Goal: Transaction & Acquisition: Register for event/course

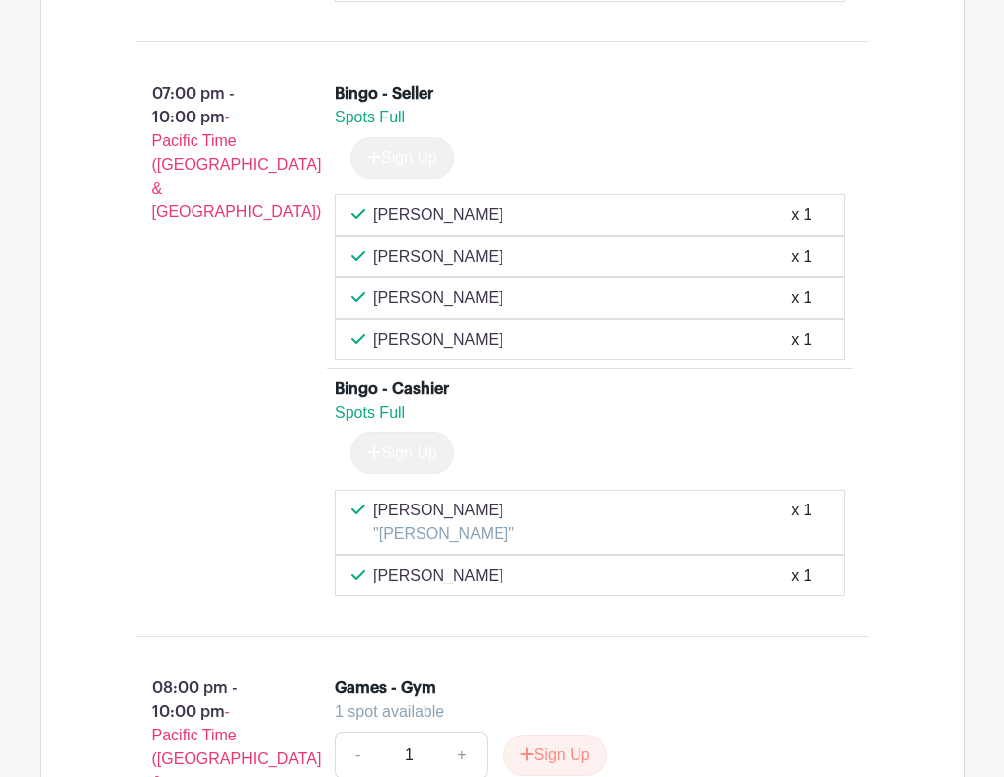
scroll to position [6692, 0]
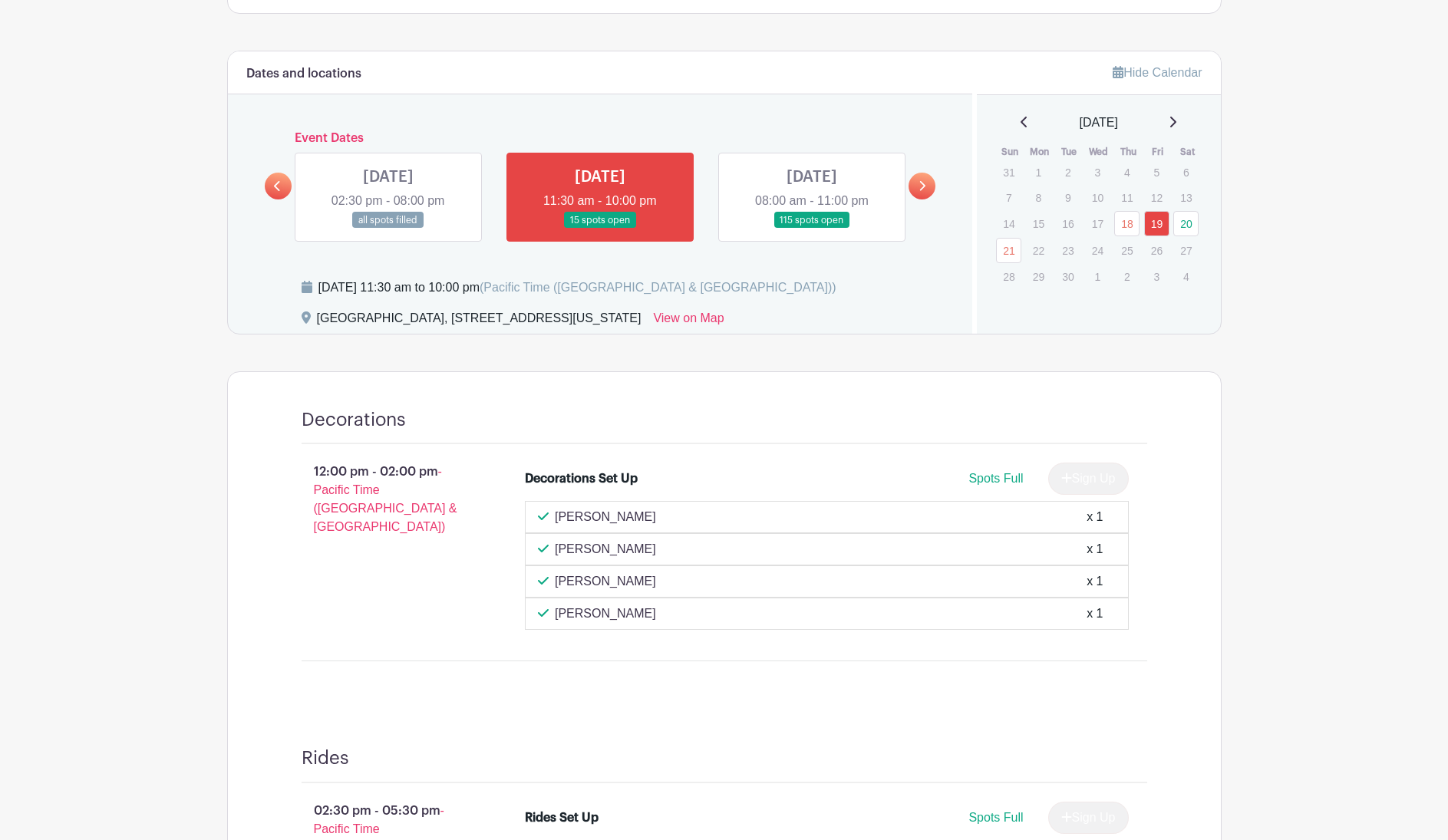
scroll to position [669, 0]
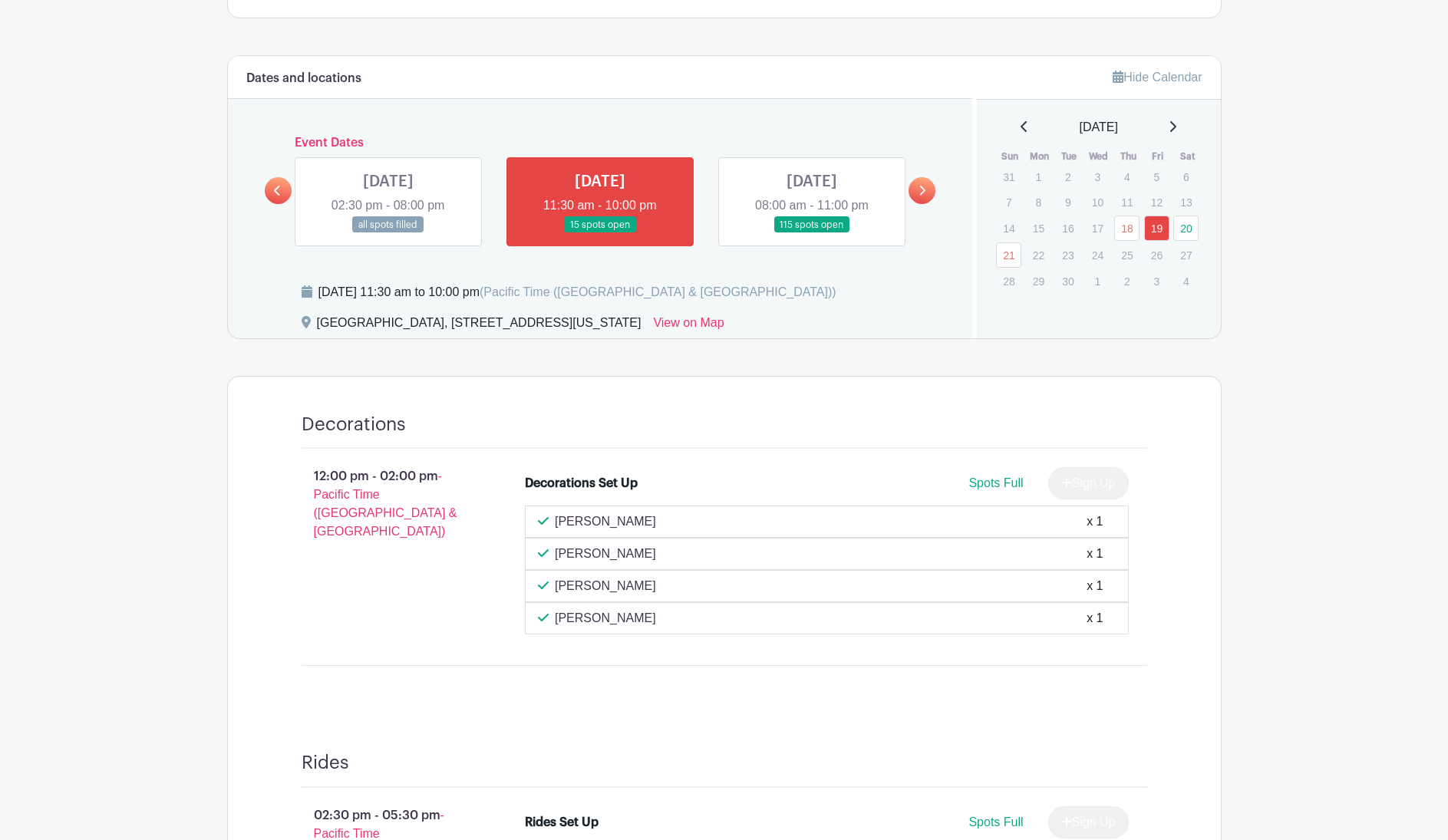
click at [600, 233] on link at bounding box center [600, 233] width 0 height 0
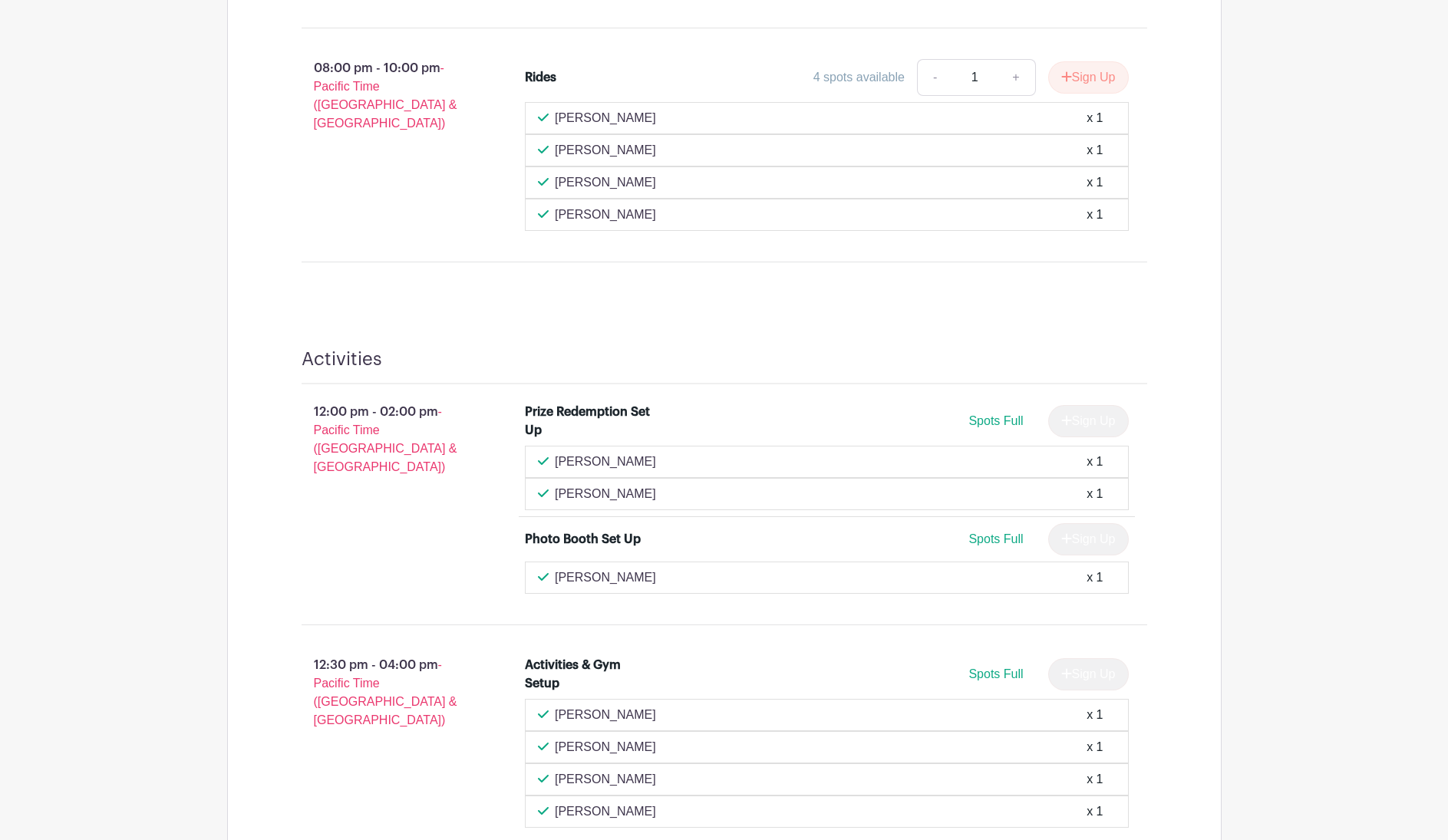
scroll to position [2038, 0]
click at [1067, 75] on button "Sign Up" at bounding box center [1088, 75] width 81 height 32
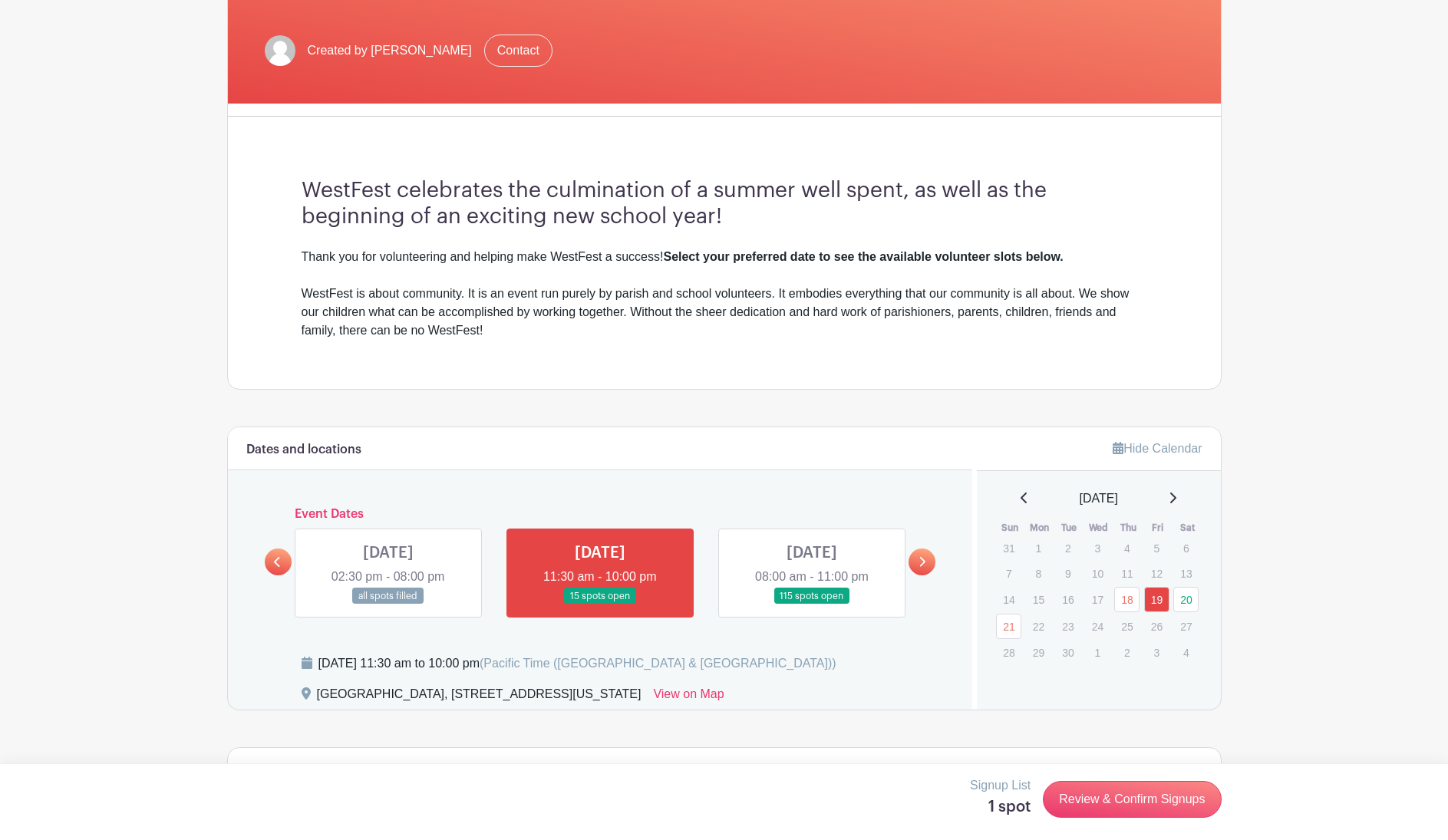
scroll to position [302, 0]
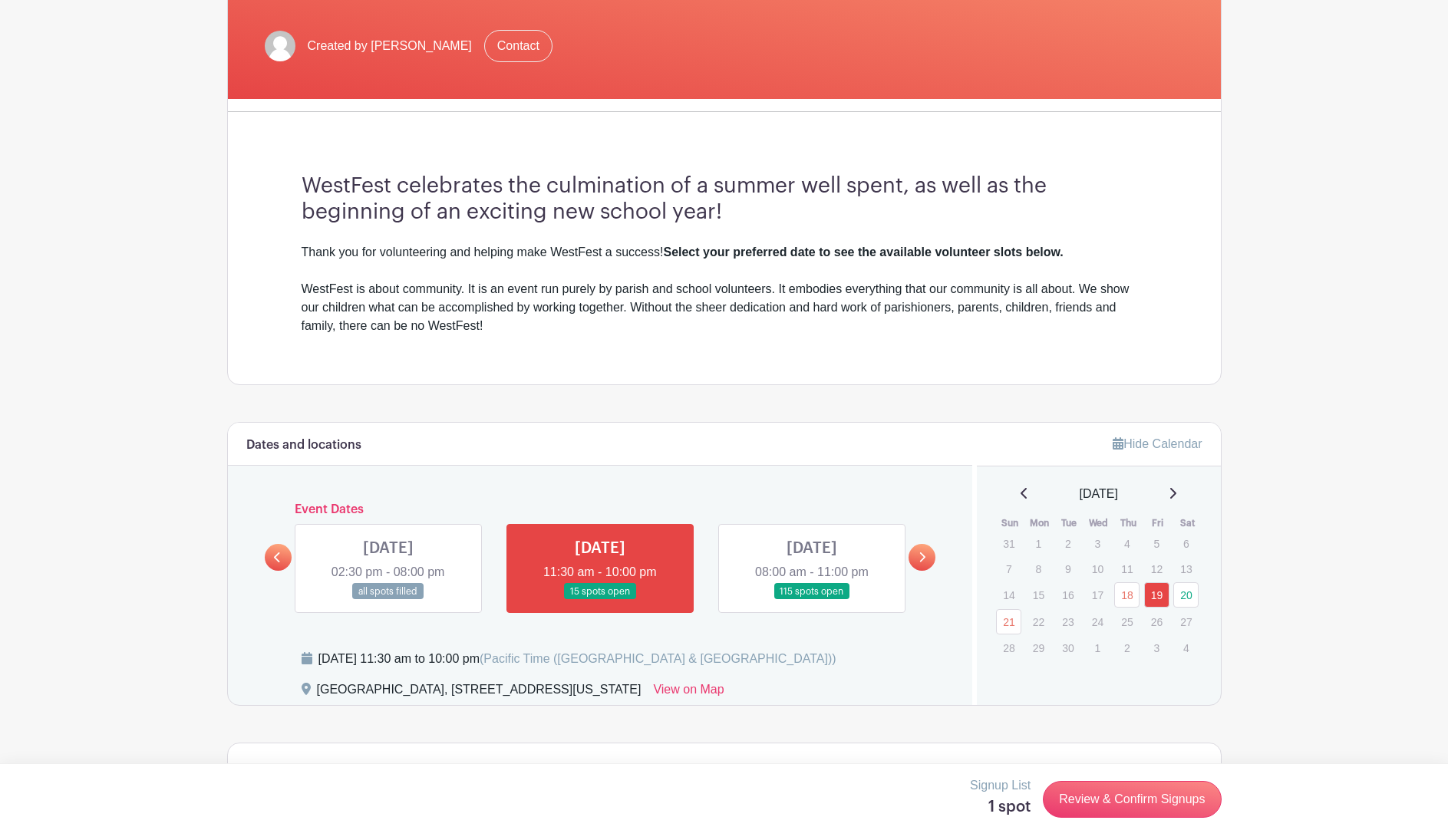
click at [811, 600] on link at bounding box center [811, 600] width 0 height 0
click at [1188, 594] on link "20" at bounding box center [1185, 594] width 26 height 26
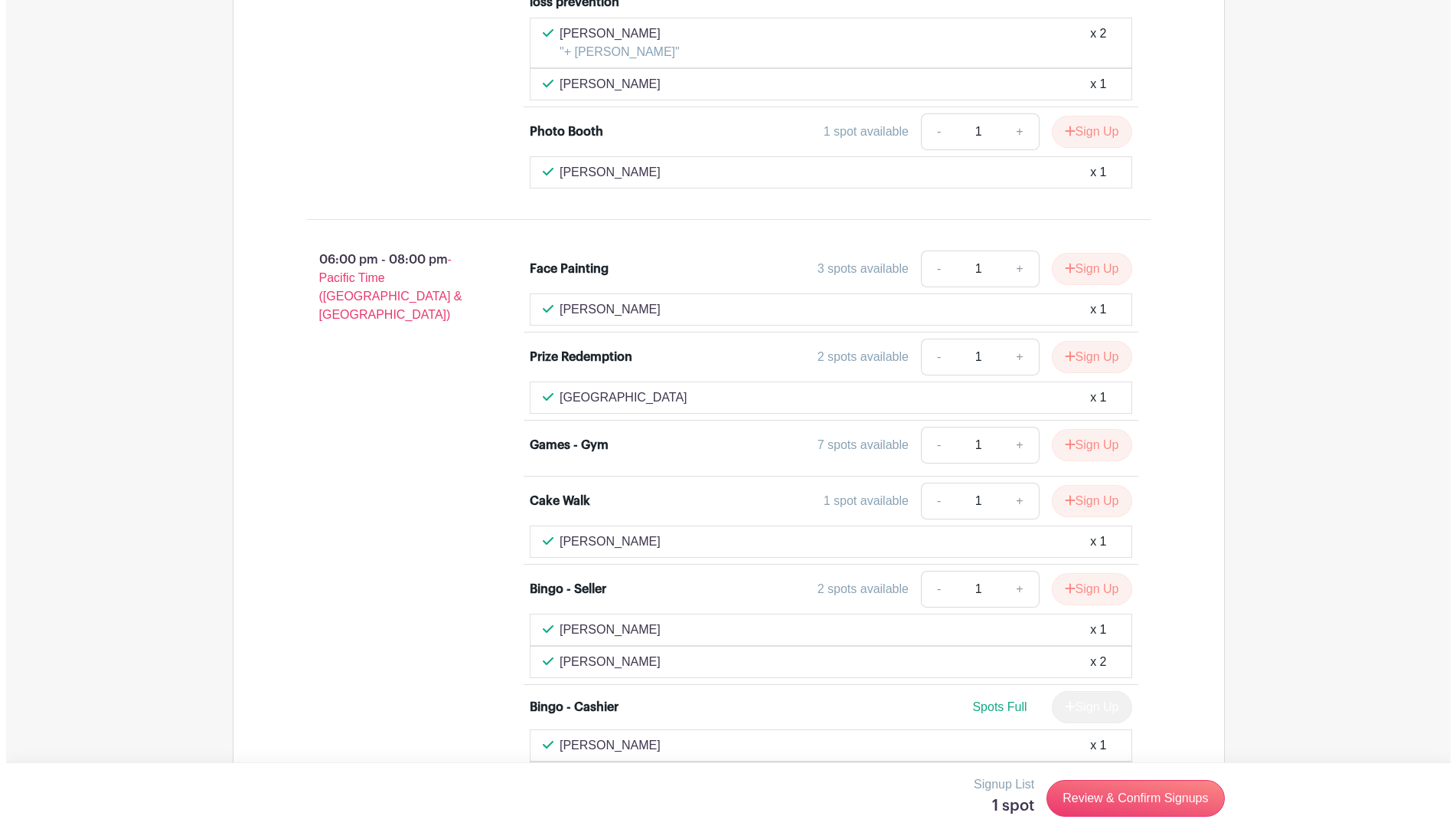
scroll to position [6946, 0]
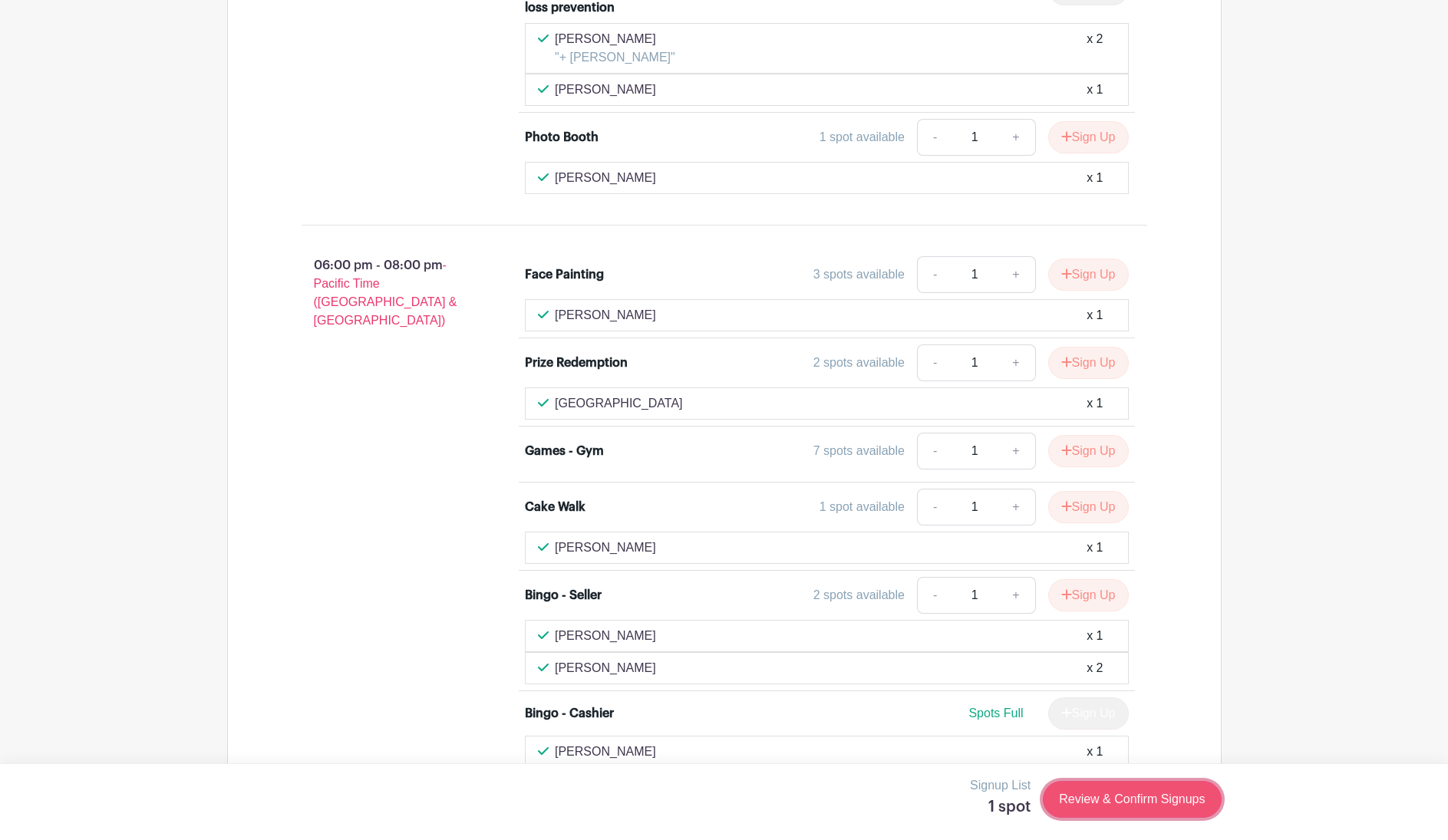
click at [1154, 682] on link "Review & Confirm Signups" at bounding box center [1131, 799] width 178 height 37
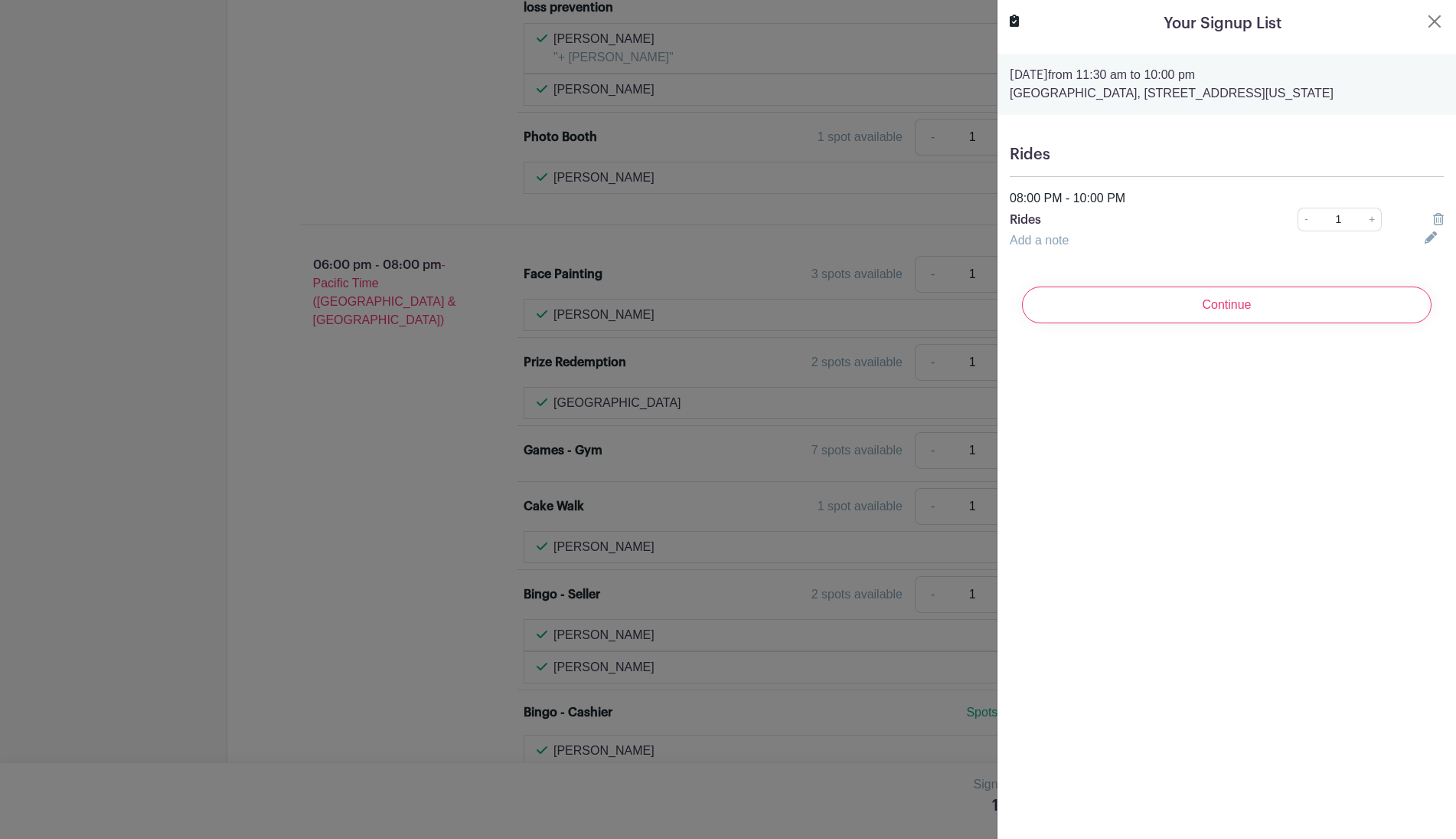
click at [1038, 241] on link "Add a note" at bounding box center [1039, 240] width 59 height 13
click at [1037, 249] on input "text" at bounding box center [1208, 249] width 396 height 36
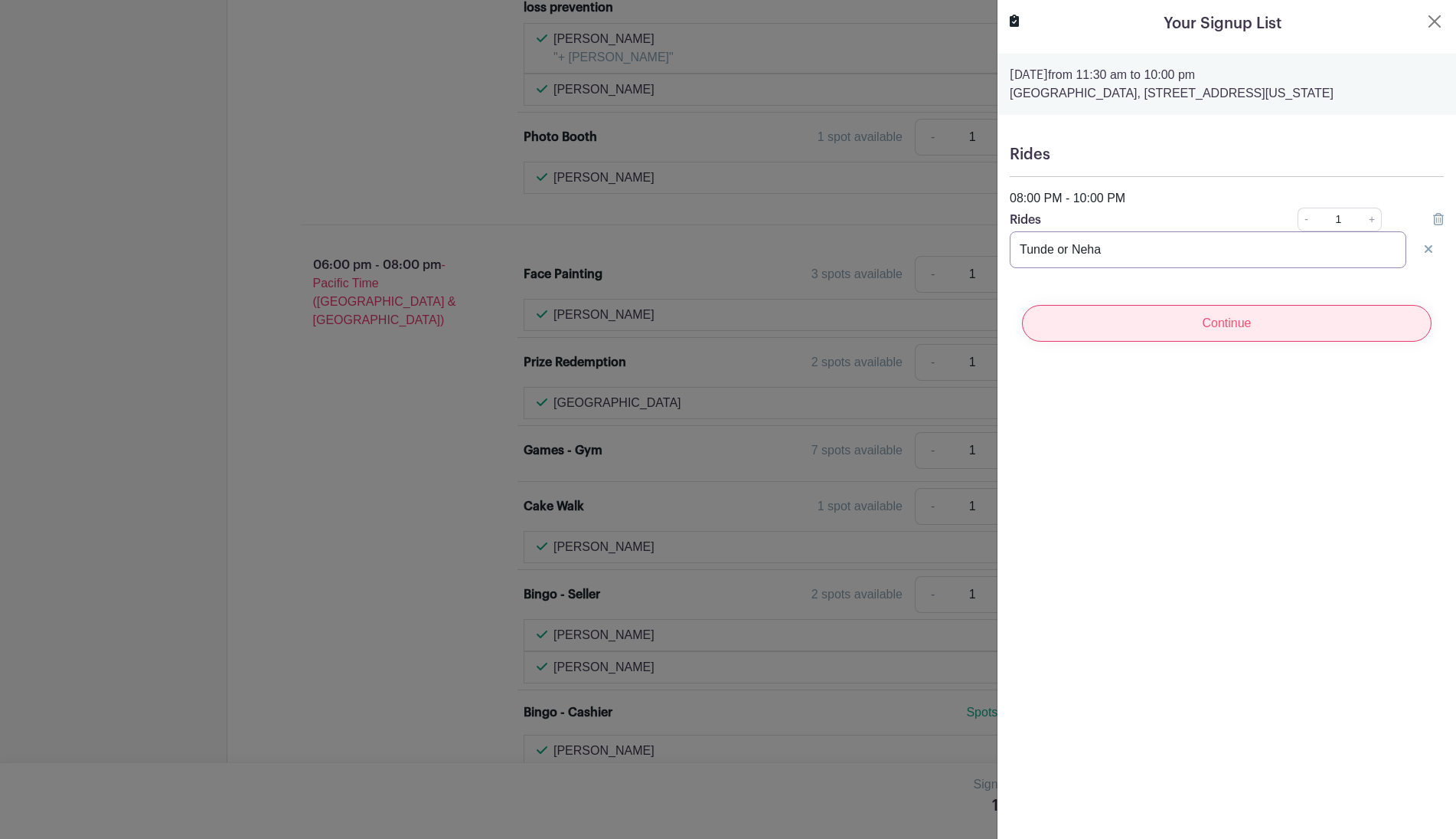
type input "Tunde or Neha"
click at [1215, 334] on input "Continue" at bounding box center [1227, 323] width 410 height 36
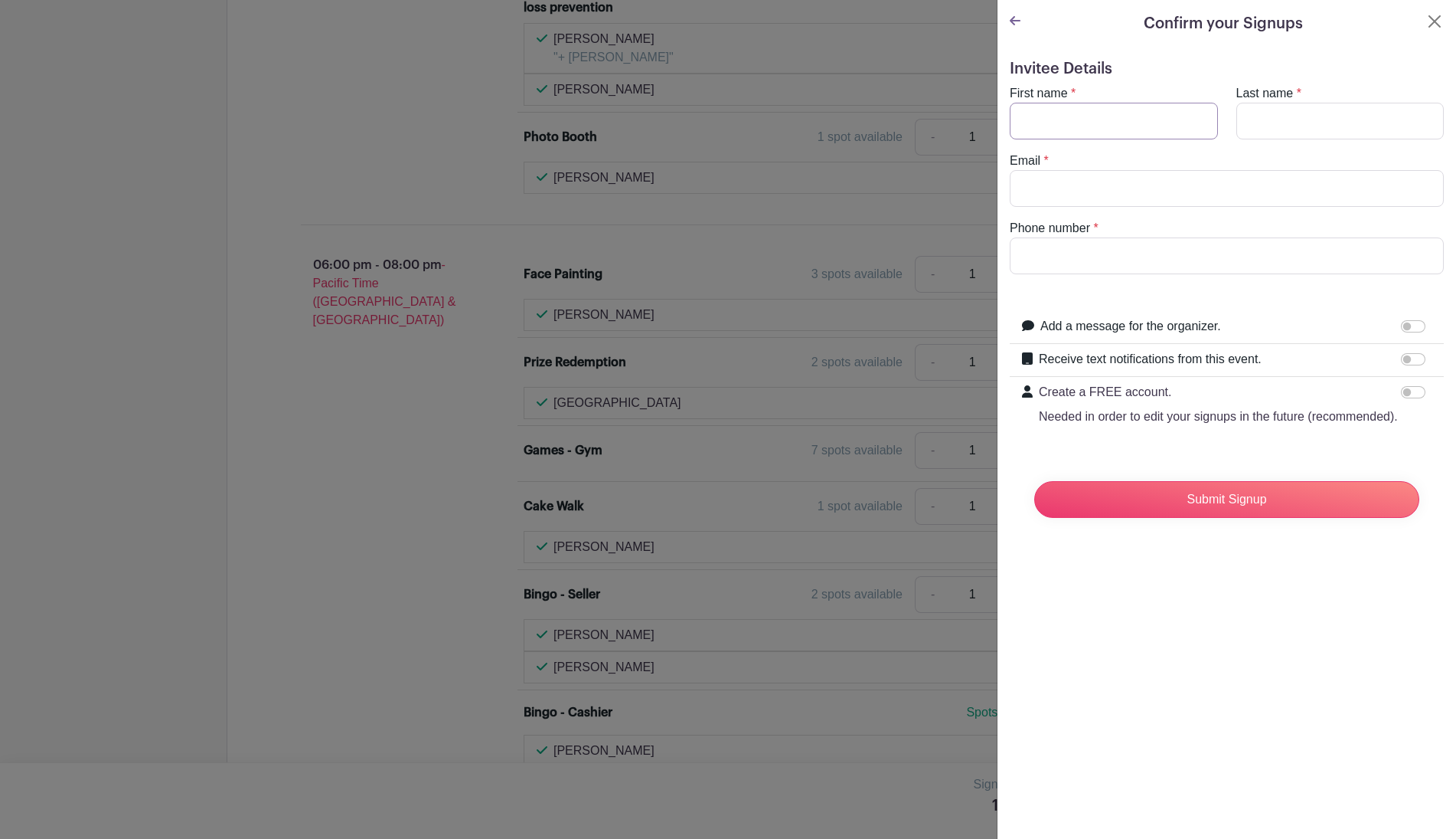
click at [1108, 127] on input "First name" at bounding box center [1114, 120] width 208 height 36
type input "Neha"
type input "Ehindero"
type input "[EMAIL_ADDRESS][DOMAIN_NAME]"
type input "8186923451"
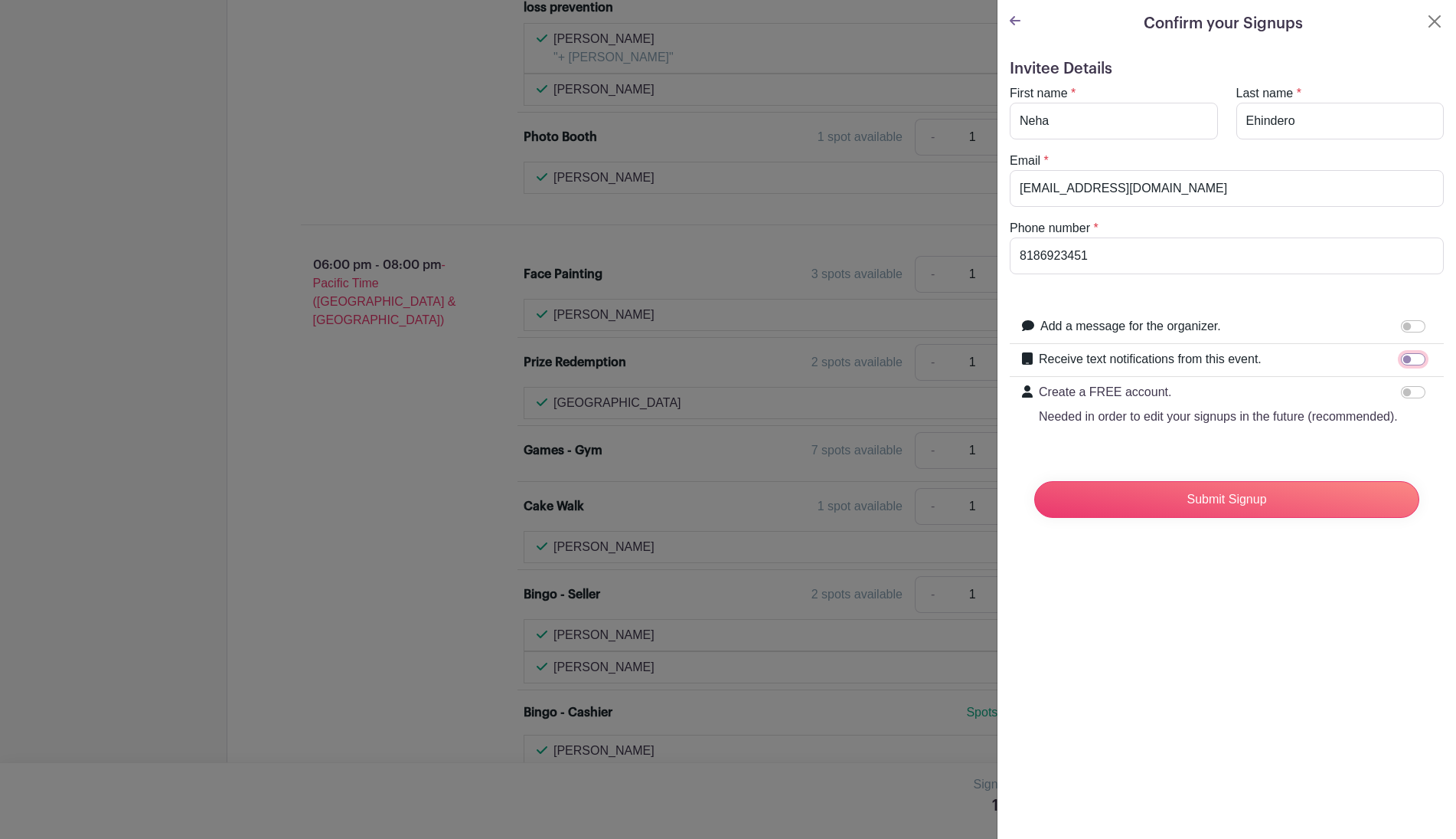
click at [1367, 359] on input "Receive text notifications from this event." at bounding box center [1413, 359] width 25 height 12
checkbox input "true"
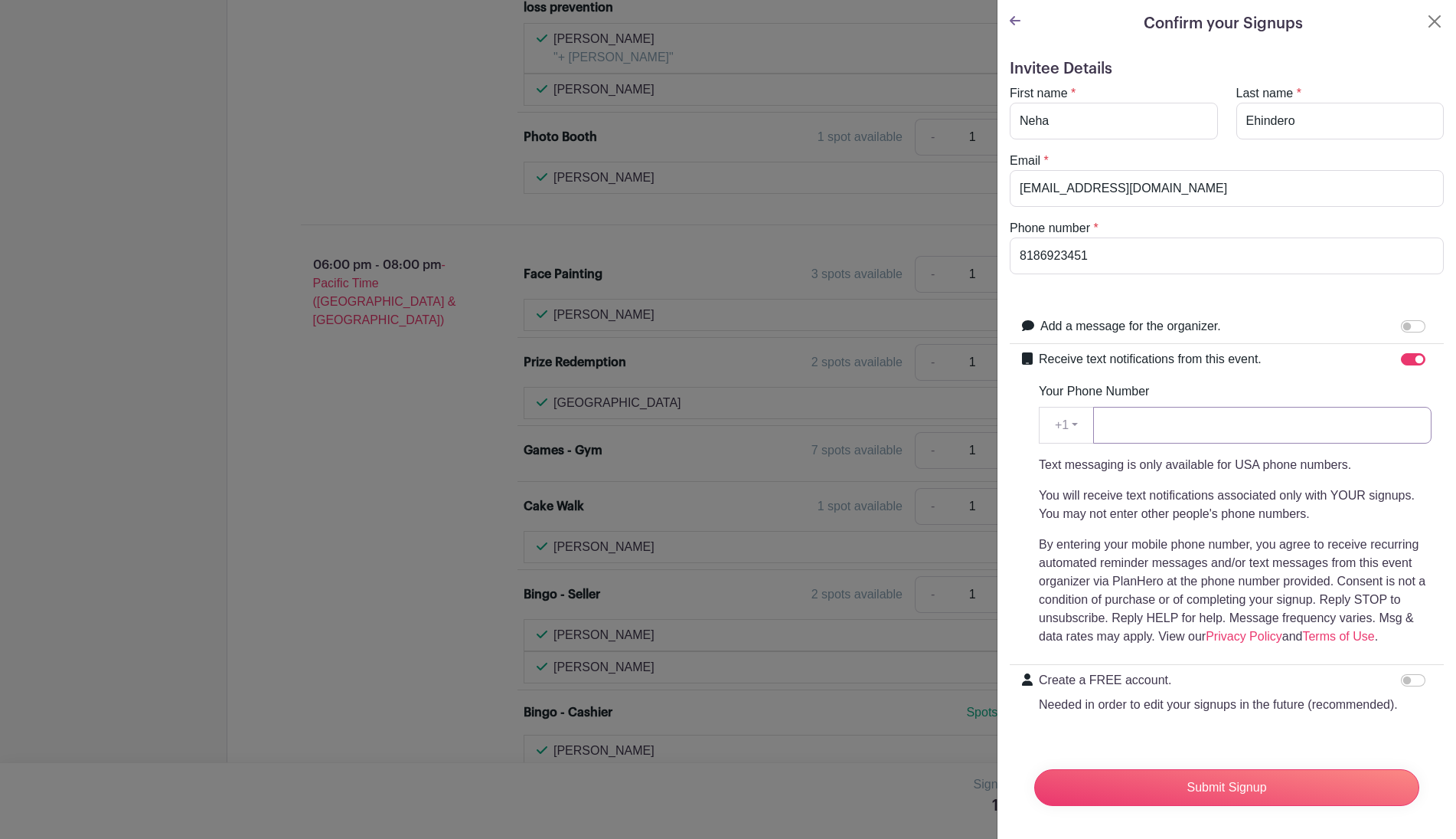
click at [1351, 429] on input "Your Phone Number" at bounding box center [1263, 425] width 338 height 36
type input "8186923451"
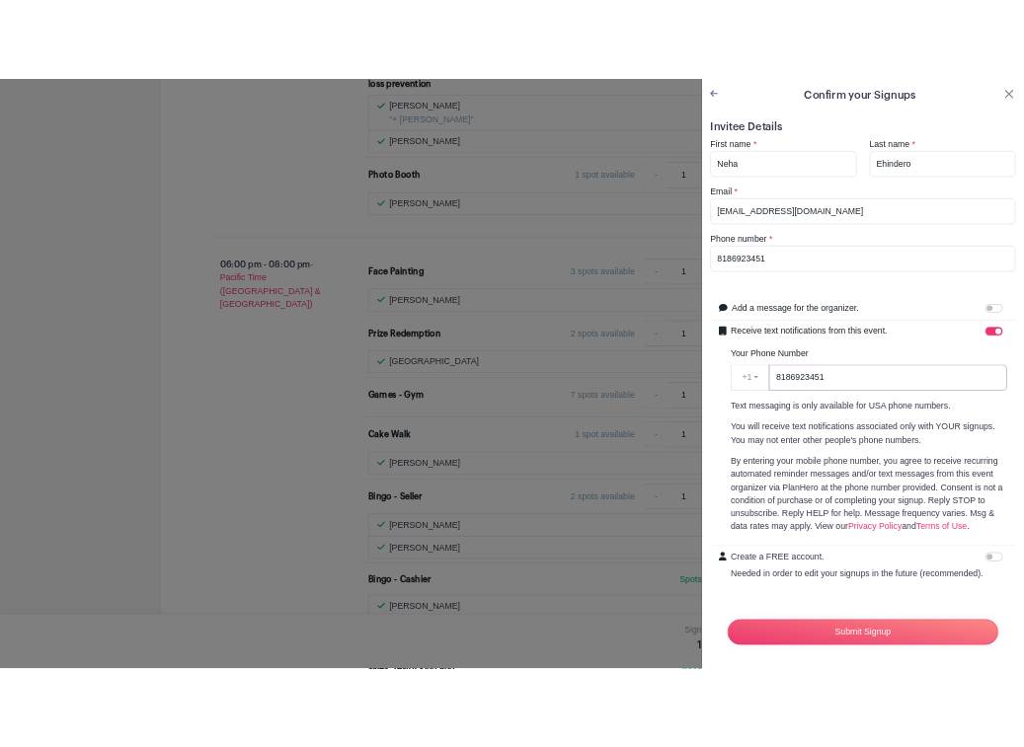
scroll to position [67, 0]
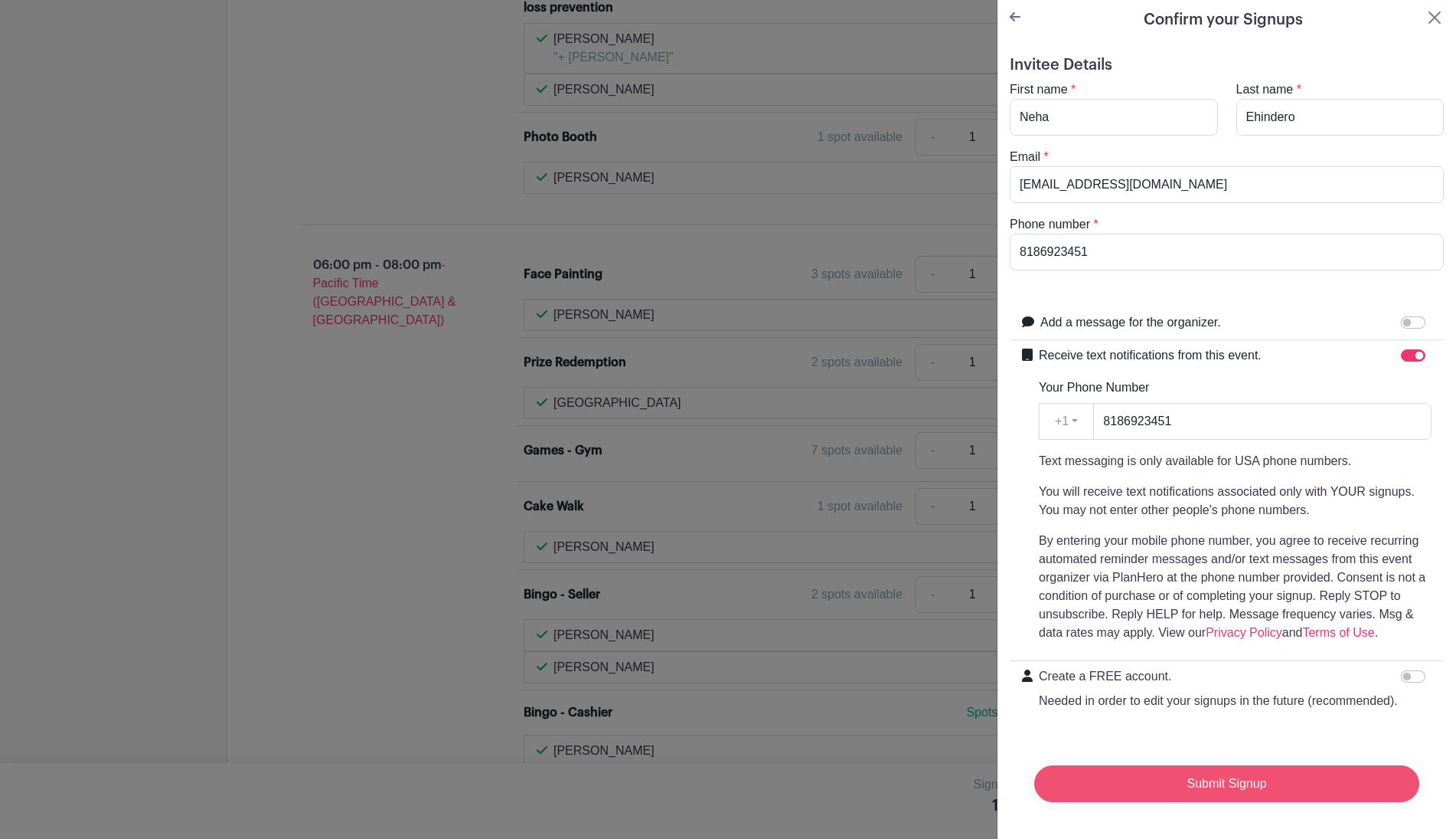
click at [1306, 681] on input "Submit Signup" at bounding box center [1227, 783] width 386 height 36
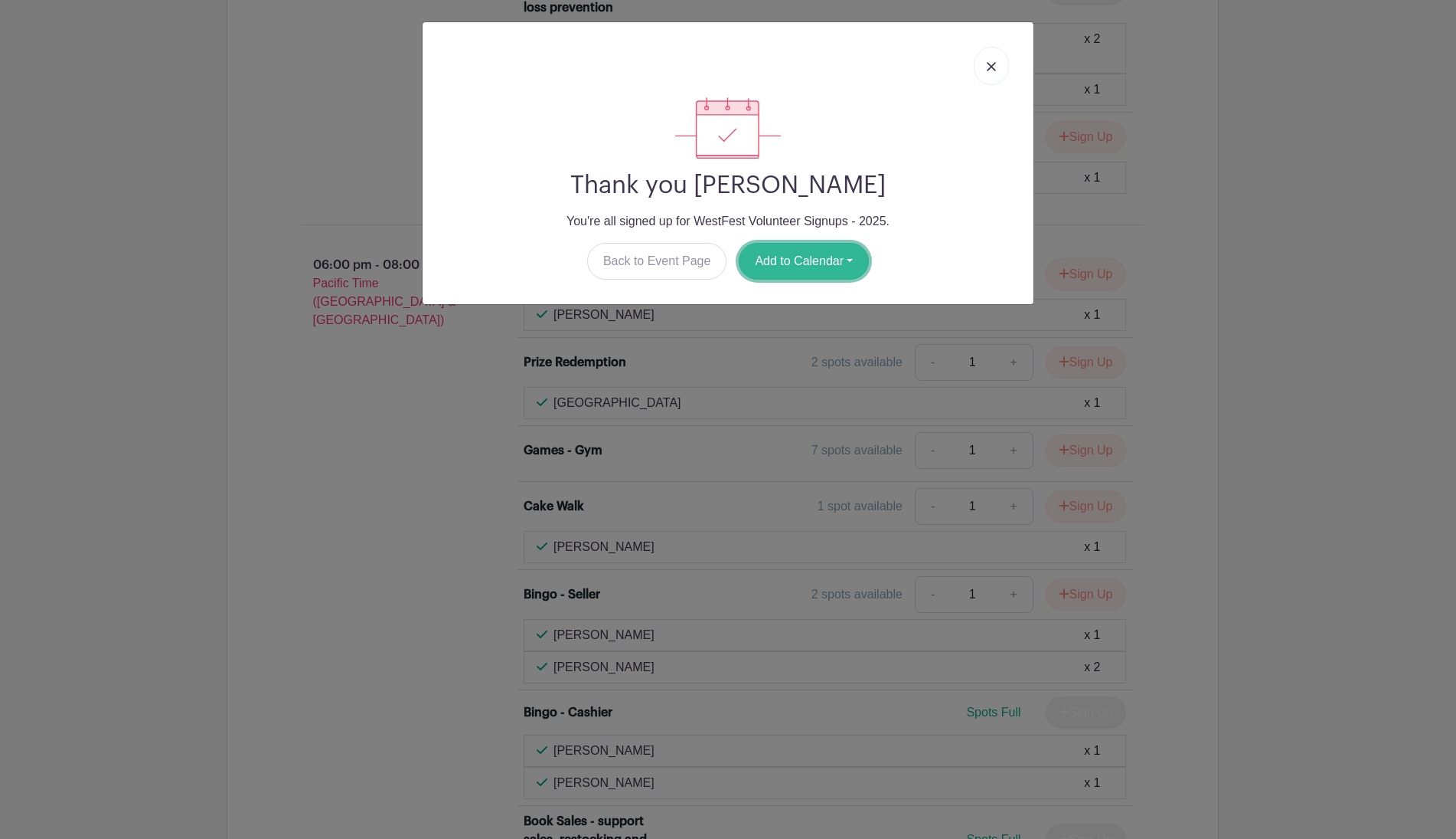
click at [842, 259] on button "Add to Calendar" at bounding box center [804, 261] width 130 height 36
click at [828, 316] on link "Outlook" at bounding box center [801, 325] width 121 height 25
click at [853, 257] on button "Add to Calendar" at bounding box center [804, 261] width 130 height 36
click at [852, 257] on button "Add to Calendar" at bounding box center [804, 261] width 130 height 36
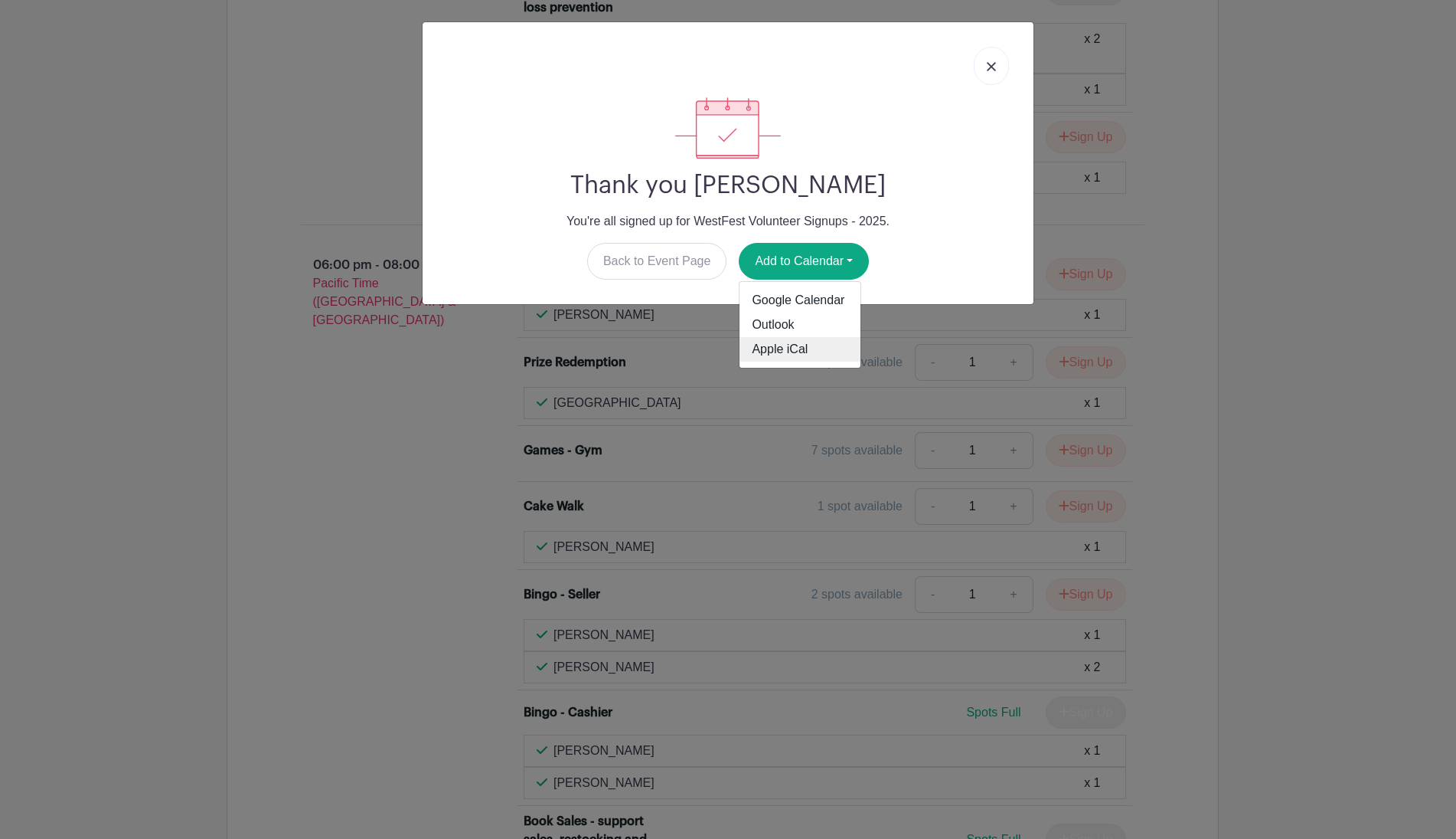
click at [821, 349] on link "Apple iCal" at bounding box center [801, 349] width 121 height 25
click at [987, 64] on img at bounding box center [991, 67] width 9 height 9
